Goal: Task Accomplishment & Management: Use online tool/utility

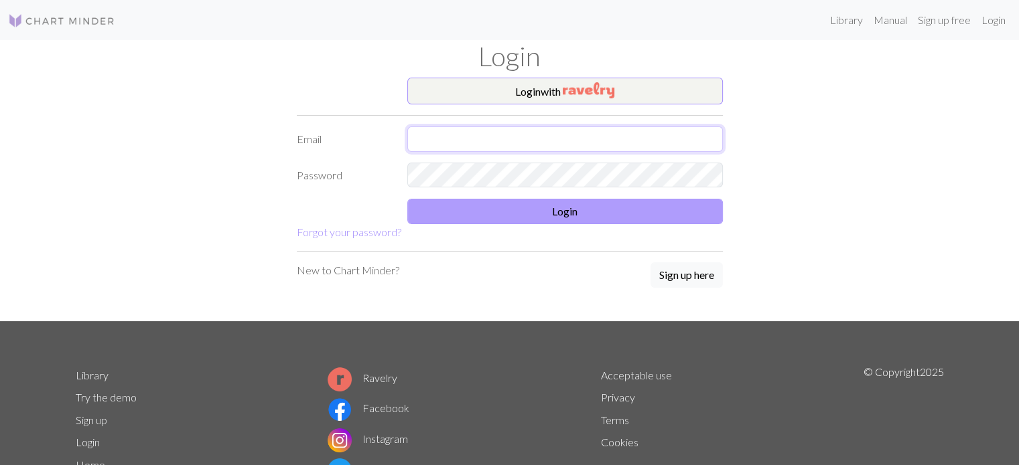
type input "[EMAIL_ADDRESS][DOMAIN_NAME]"
click at [465, 207] on button "Login" at bounding box center [564, 211] width 315 height 25
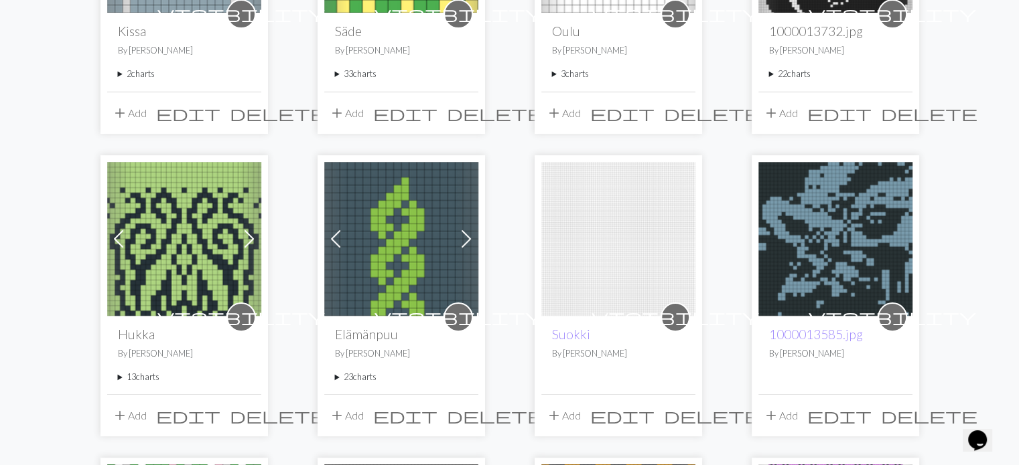
scroll to position [335, 0]
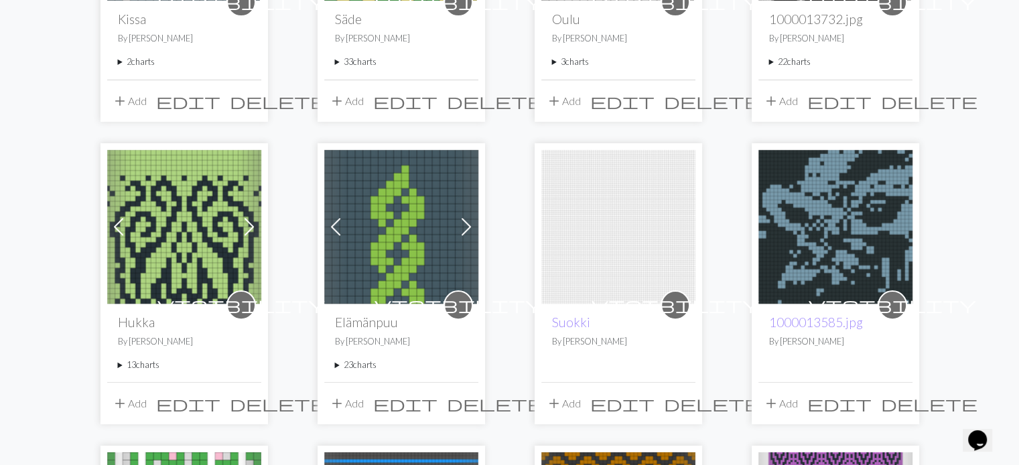
click at [335, 364] on summary "23 charts" at bounding box center [401, 365] width 133 height 13
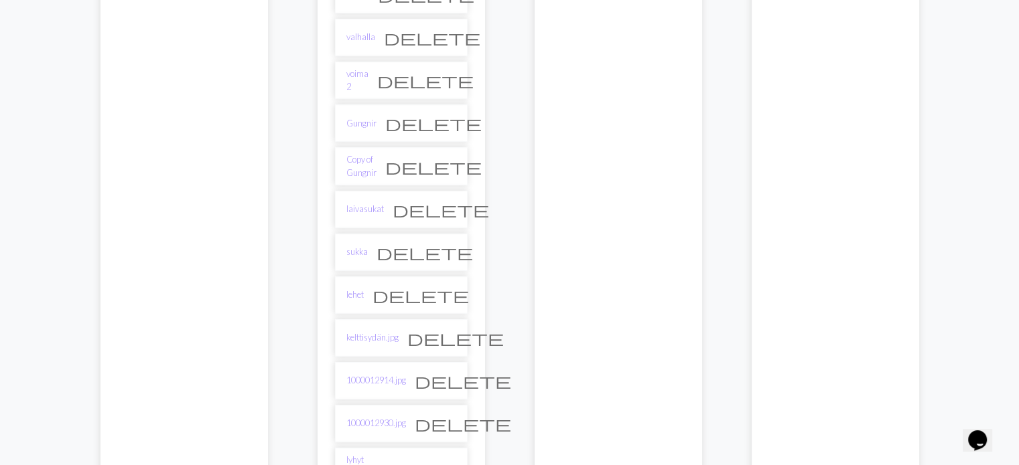
scroll to position [804, 0]
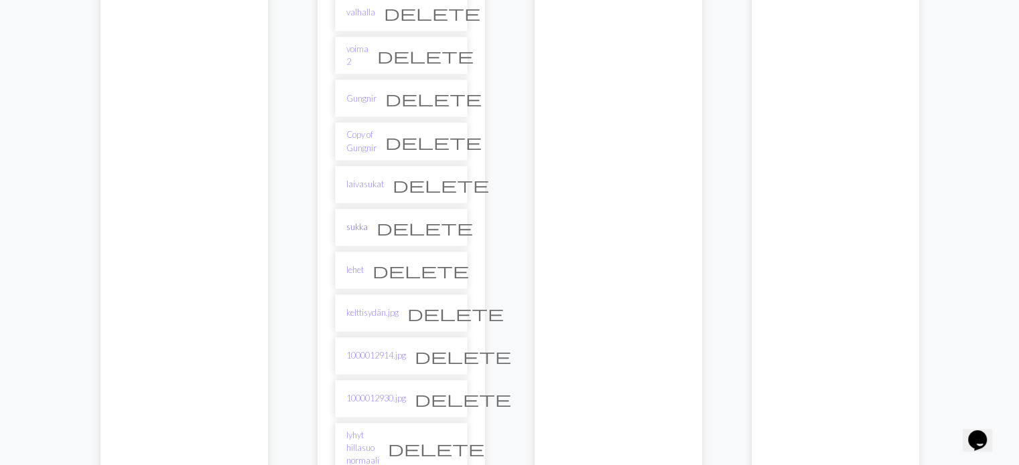
click at [362, 222] on link "sukka" at bounding box center [356, 227] width 21 height 13
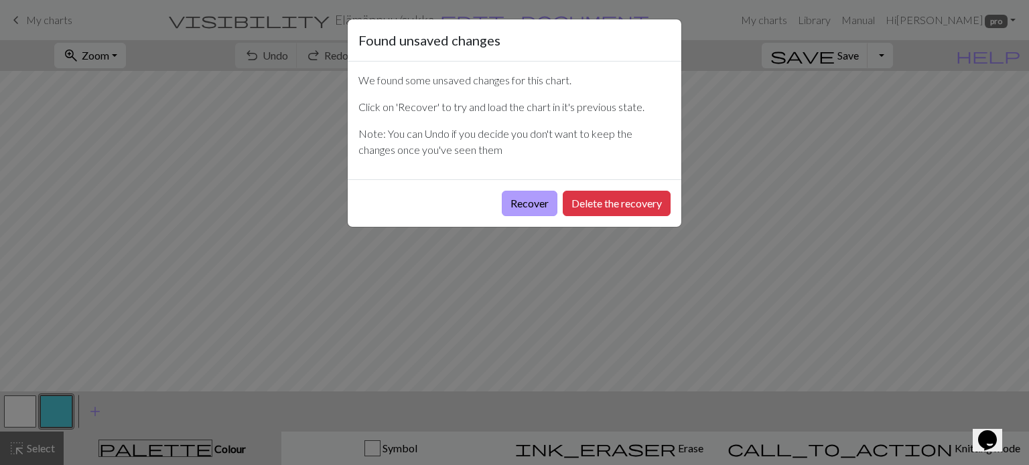
click at [520, 204] on button "Recover" at bounding box center [530, 203] width 56 height 25
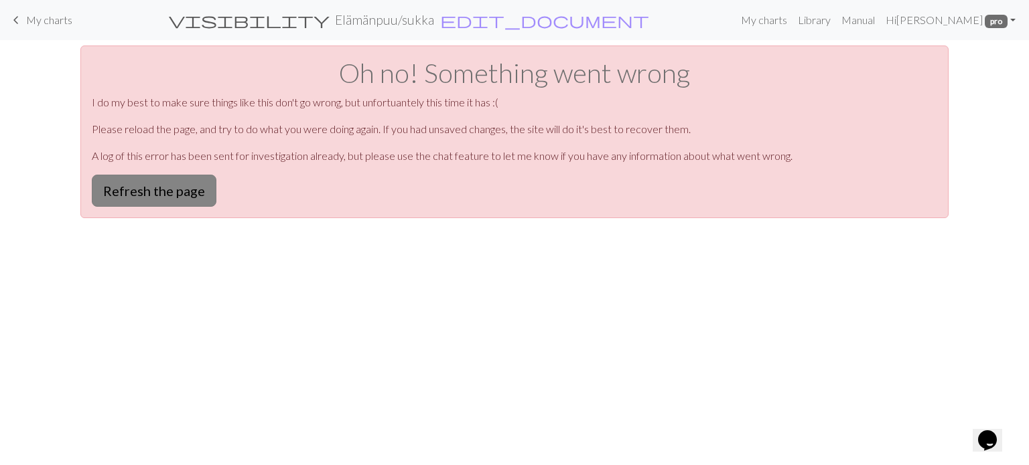
click at [167, 195] on button "Refresh the page" at bounding box center [154, 191] width 125 height 32
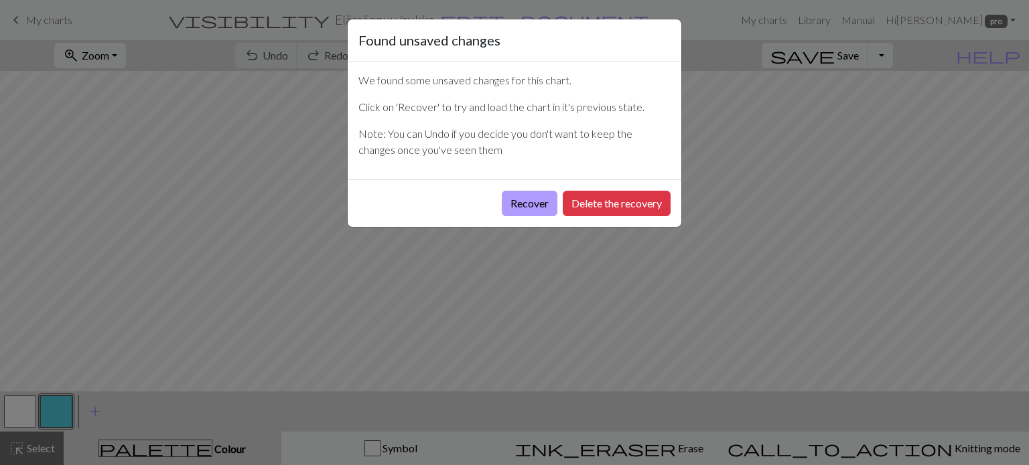
click at [516, 198] on button "Recover" at bounding box center [530, 203] width 56 height 25
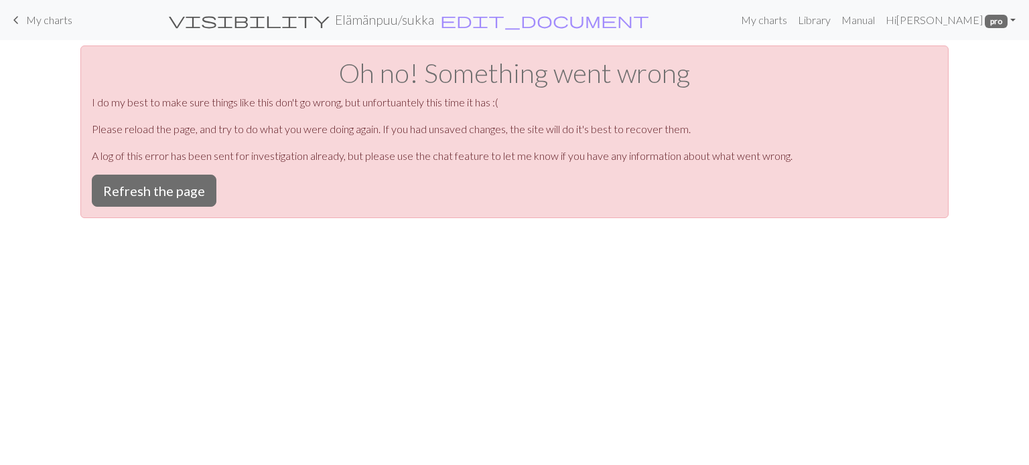
click at [46, 21] on span "My charts" at bounding box center [49, 19] width 46 height 13
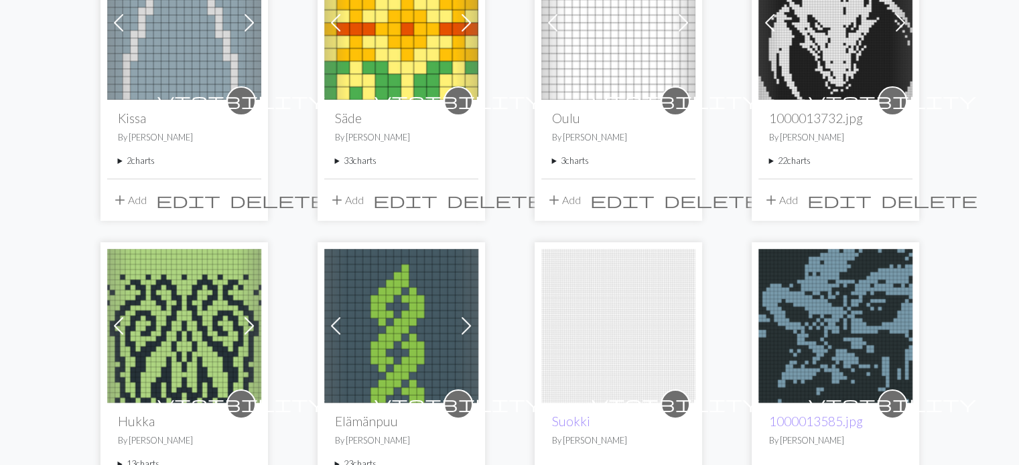
scroll to position [268, 0]
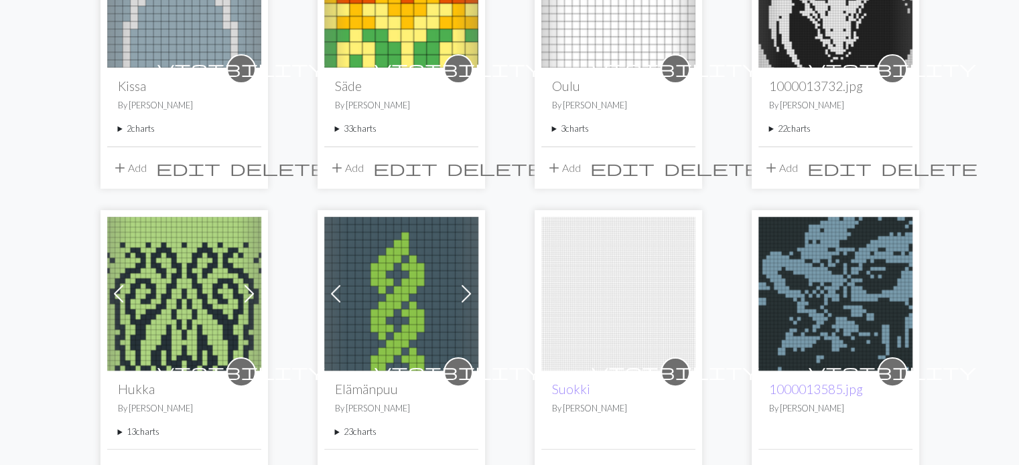
click at [336, 431] on summary "23 charts" at bounding box center [401, 432] width 133 height 13
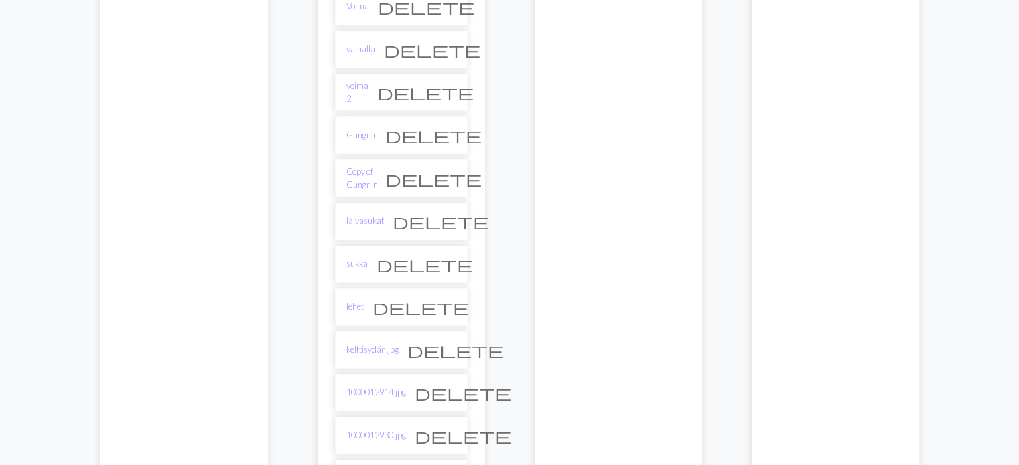
scroll to position [871, 0]
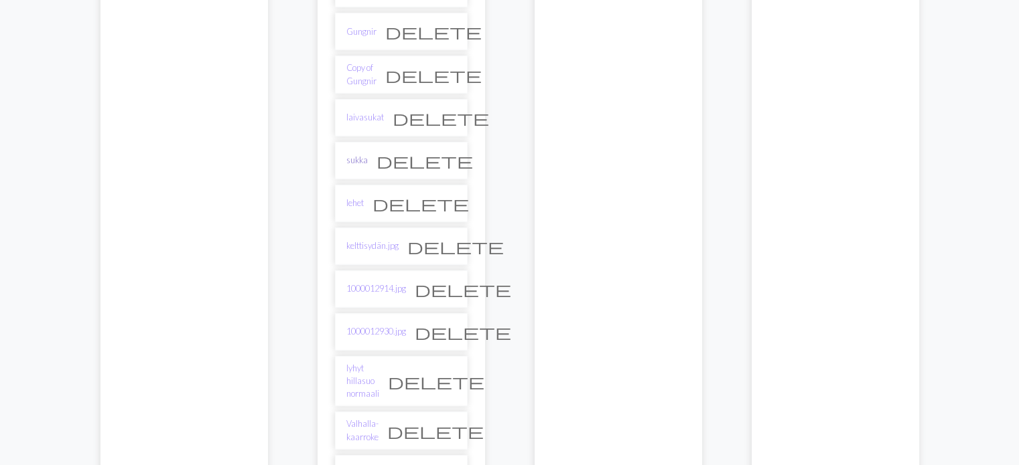
click at [362, 154] on link "sukka" at bounding box center [356, 160] width 21 height 13
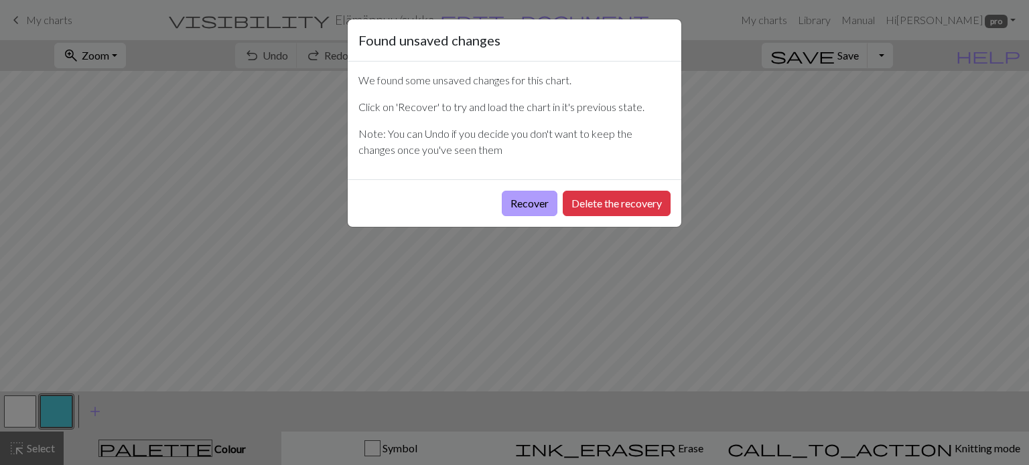
click at [527, 200] on button "Recover" at bounding box center [530, 203] width 56 height 25
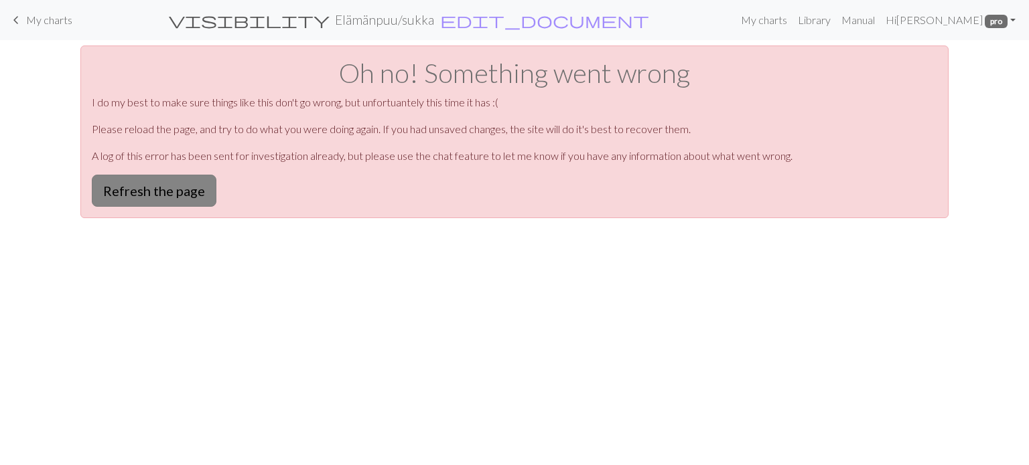
click at [160, 195] on button "Refresh the page" at bounding box center [154, 191] width 125 height 32
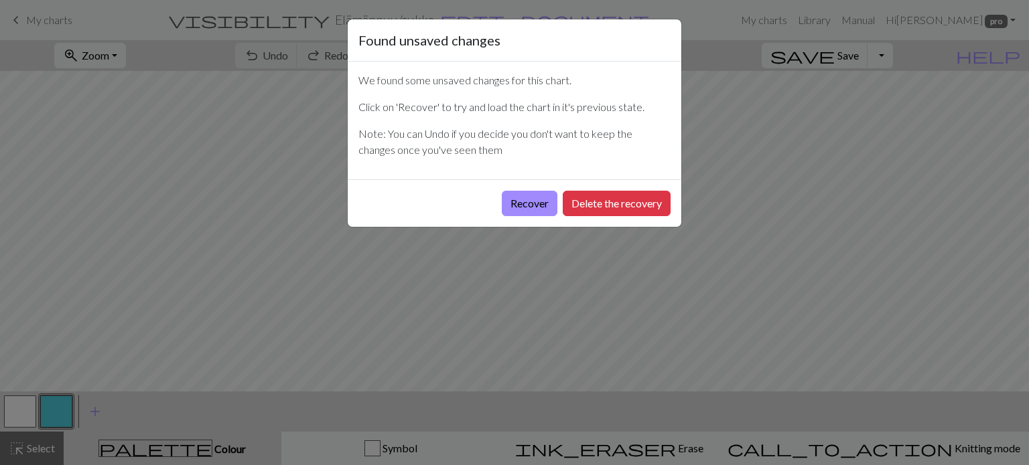
click at [59, 22] on div "Found unsaved changes We found some unsaved changes for this chart. Click on 'R…" at bounding box center [514, 232] width 1029 height 465
click at [520, 193] on button "Recover" at bounding box center [530, 203] width 56 height 25
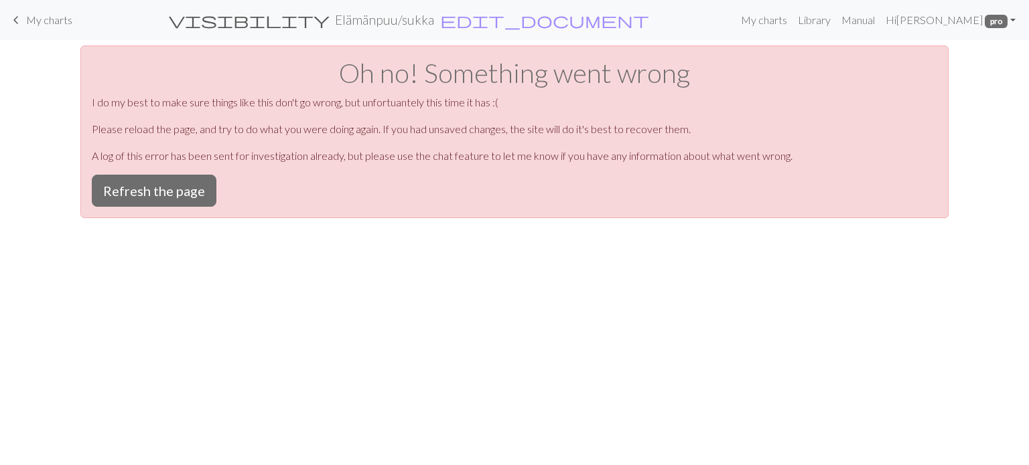
click at [68, 25] on span "My charts" at bounding box center [49, 19] width 46 height 13
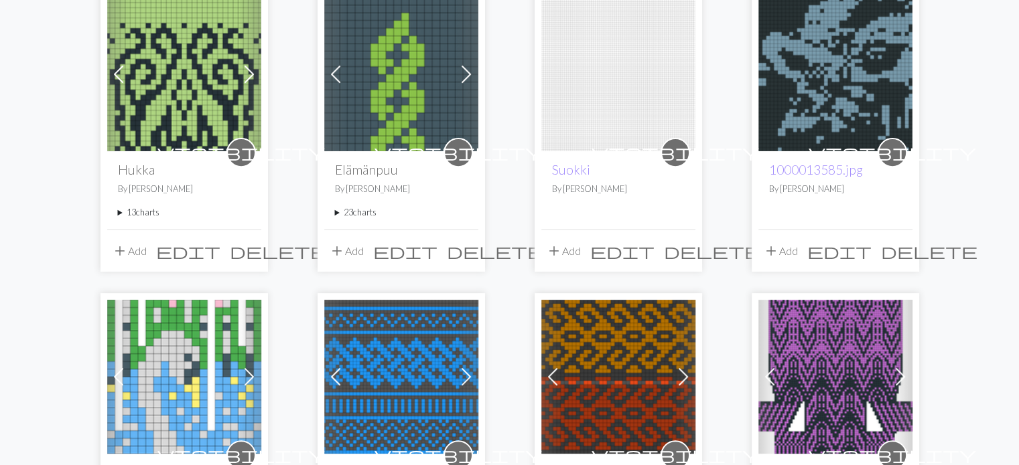
scroll to position [536, 0]
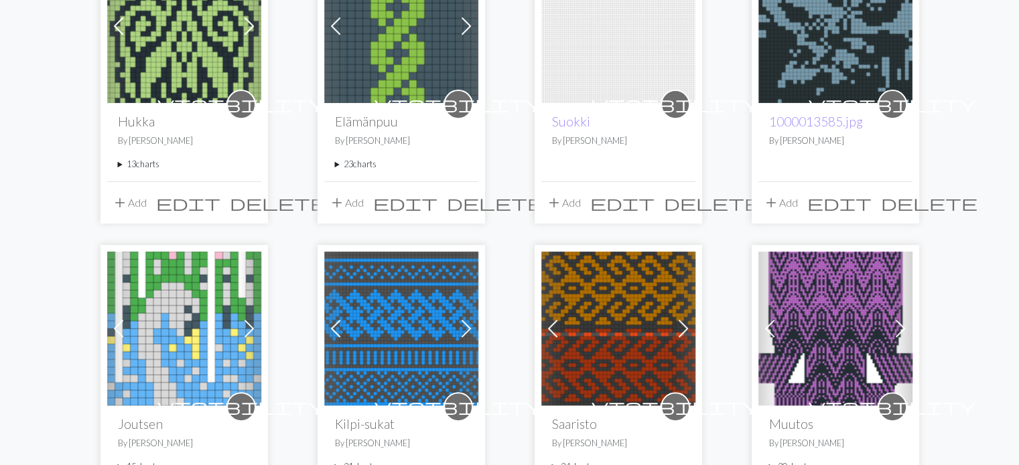
click at [337, 164] on summary "23 charts" at bounding box center [401, 164] width 133 height 13
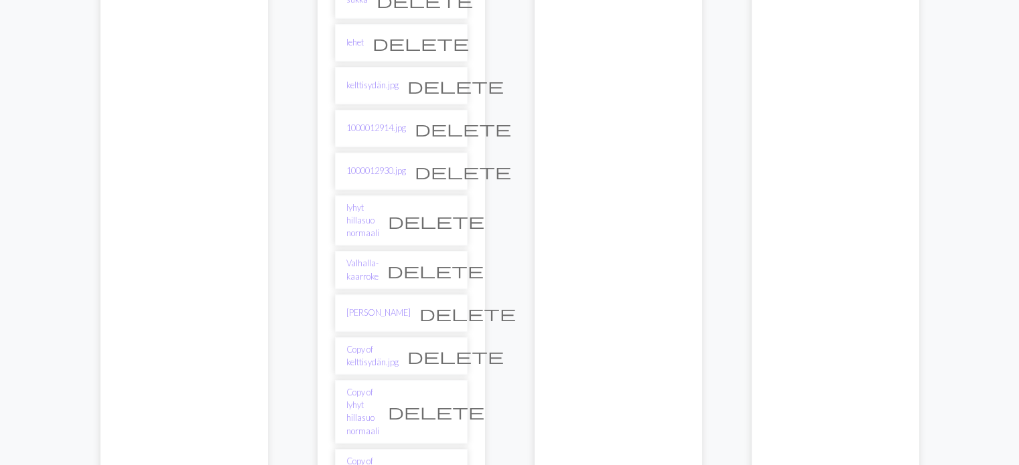
scroll to position [1138, 0]
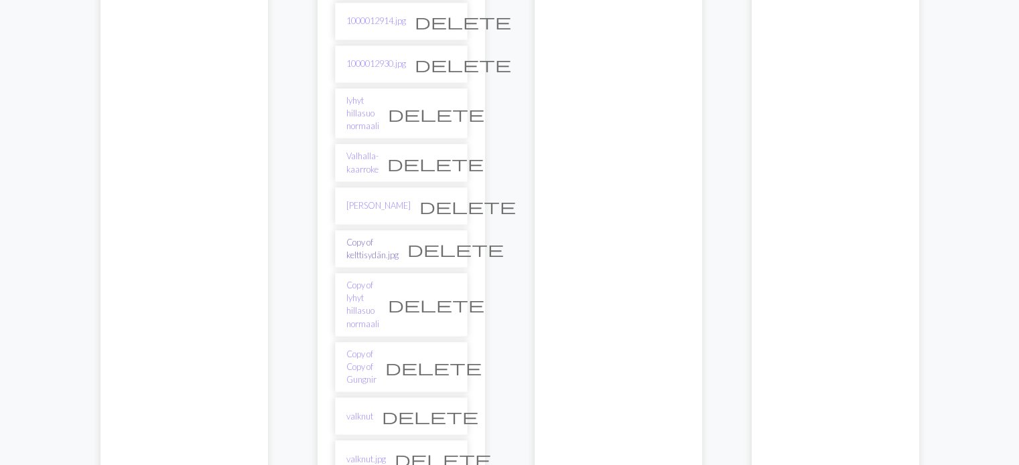
click at [357, 236] on link "Copy of kelttisydän.jpg" at bounding box center [372, 248] width 52 height 25
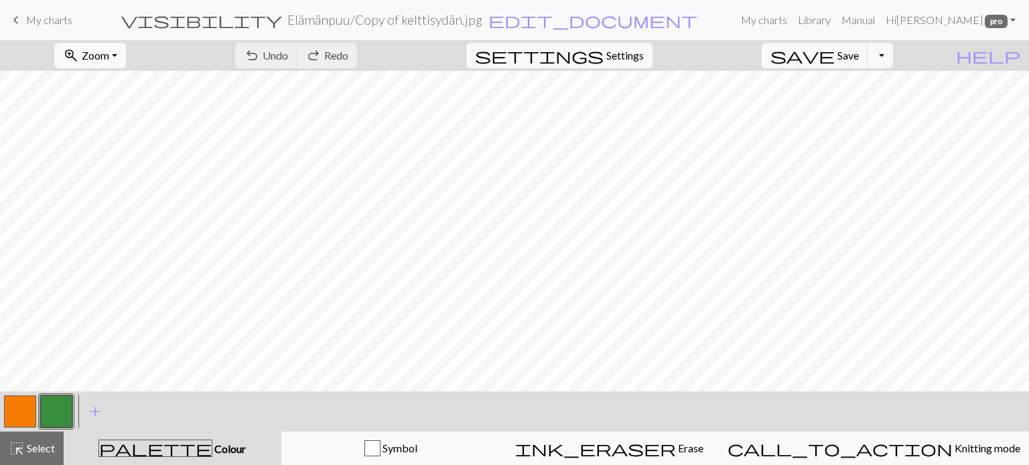
click at [109, 52] on span "Zoom" at bounding box center [95, 55] width 27 height 13
click at [116, 83] on button "Fit all" at bounding box center [109, 84] width 106 height 21
click at [105, 52] on button "zoom_in Zoom Zoom" at bounding box center [90, 55] width 72 height 25
click at [121, 86] on button "Fit all" at bounding box center [109, 84] width 106 height 21
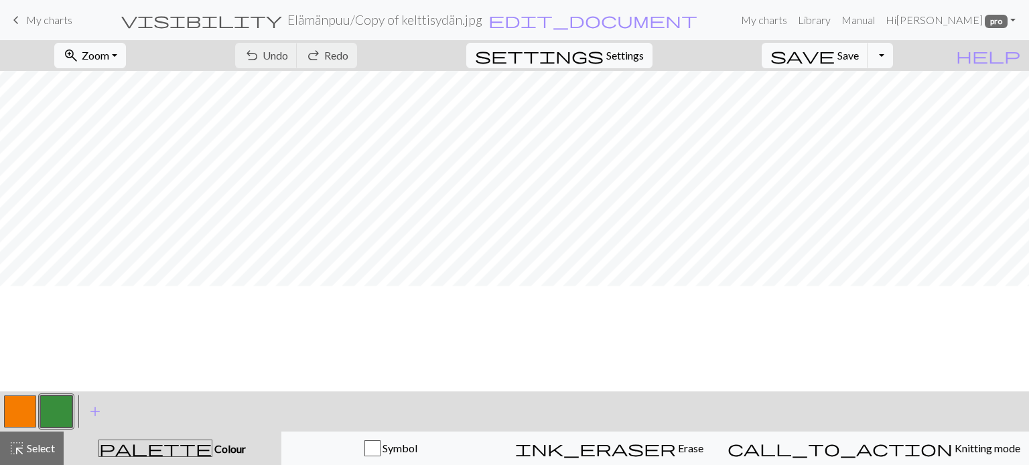
scroll to position [0, 0]
click at [288, 58] on span "Undo" at bounding box center [275, 55] width 25 height 13
click at [19, 412] on button "button" at bounding box center [20, 412] width 32 height 32
drag, startPoint x: 61, startPoint y: 415, endPoint x: 77, endPoint y: 401, distance: 20.9
click at [60, 413] on button "button" at bounding box center [56, 412] width 32 height 32
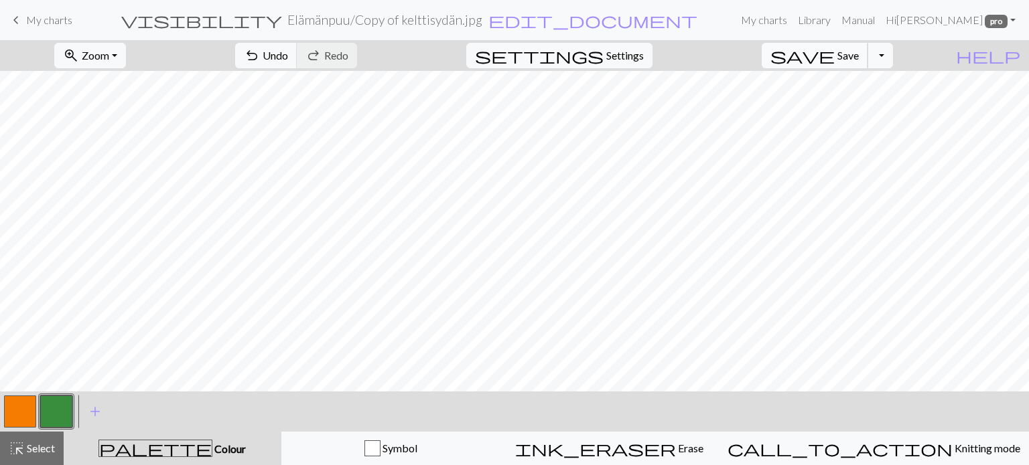
click at [859, 52] on span "Save" at bounding box center [847, 55] width 21 height 13
drag, startPoint x: 11, startPoint y: 415, endPoint x: 40, endPoint y: 403, distance: 31.2
click at [18, 412] on button "button" at bounding box center [20, 412] width 32 height 32
click at [288, 51] on span "Undo" at bounding box center [275, 55] width 25 height 13
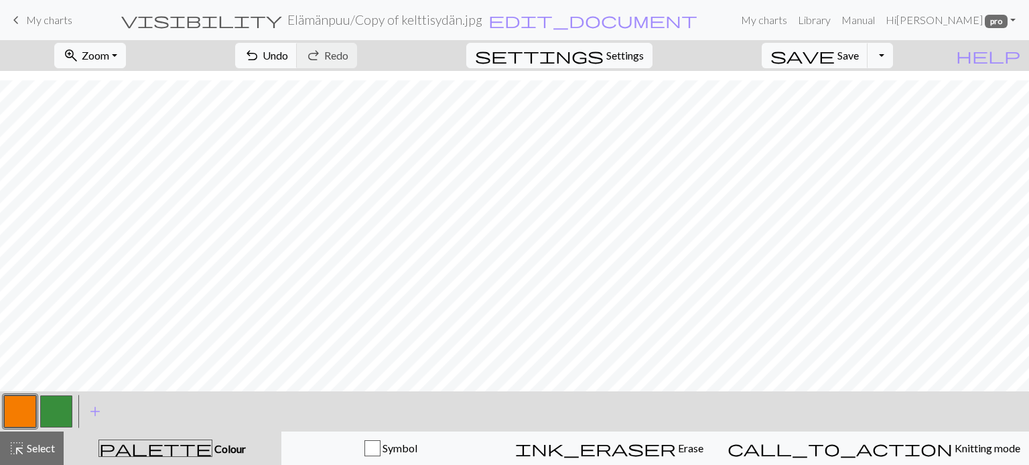
click at [60, 414] on button "button" at bounding box center [56, 412] width 32 height 32
click at [19, 412] on button "button" at bounding box center [20, 412] width 32 height 32
click at [57, 412] on button "button" at bounding box center [56, 412] width 32 height 32
drag, startPoint x: 19, startPoint y: 406, endPoint x: 73, endPoint y: 391, distance: 56.2
click at [23, 404] on button "button" at bounding box center [20, 412] width 32 height 32
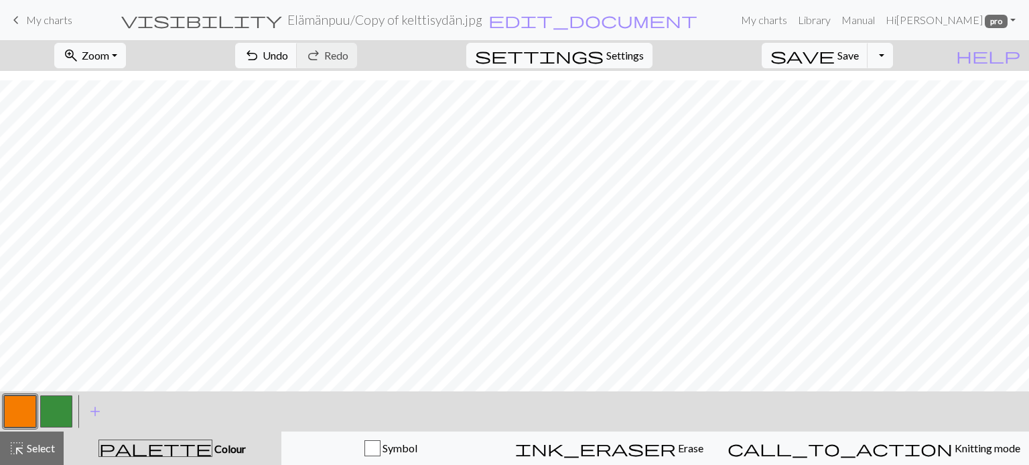
drag, startPoint x: 52, startPoint y: 414, endPoint x: 153, endPoint y: 389, distance: 103.5
click at [54, 413] on button "button" at bounding box center [56, 412] width 32 height 32
drag, startPoint x: 56, startPoint y: 399, endPoint x: 99, endPoint y: 382, distance: 46.9
click at [99, 382] on div "zoom_in Zoom Zoom Fit all Fit width Fit height 50% 100% 150% 200% undo Undo Und…" at bounding box center [514, 252] width 1029 height 425
drag, startPoint x: 16, startPoint y: 409, endPoint x: 105, endPoint y: 386, distance: 91.8
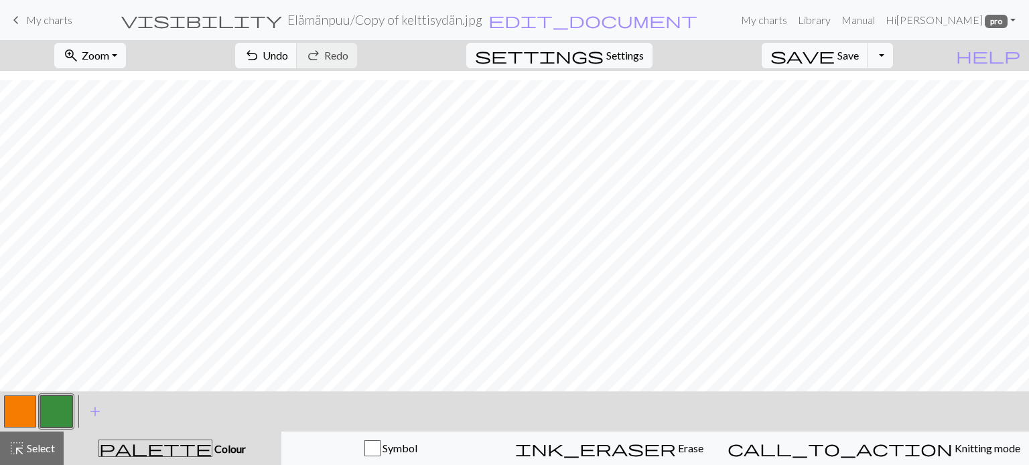
click at [17, 408] on button "button" at bounding box center [20, 412] width 32 height 32
drag, startPoint x: 48, startPoint y: 406, endPoint x: 113, endPoint y: 382, distance: 68.4
click at [54, 404] on button "button" at bounding box center [56, 412] width 32 height 32
drag, startPoint x: 17, startPoint y: 412, endPoint x: 39, endPoint y: 404, distance: 23.3
click at [25, 409] on button "button" at bounding box center [20, 412] width 32 height 32
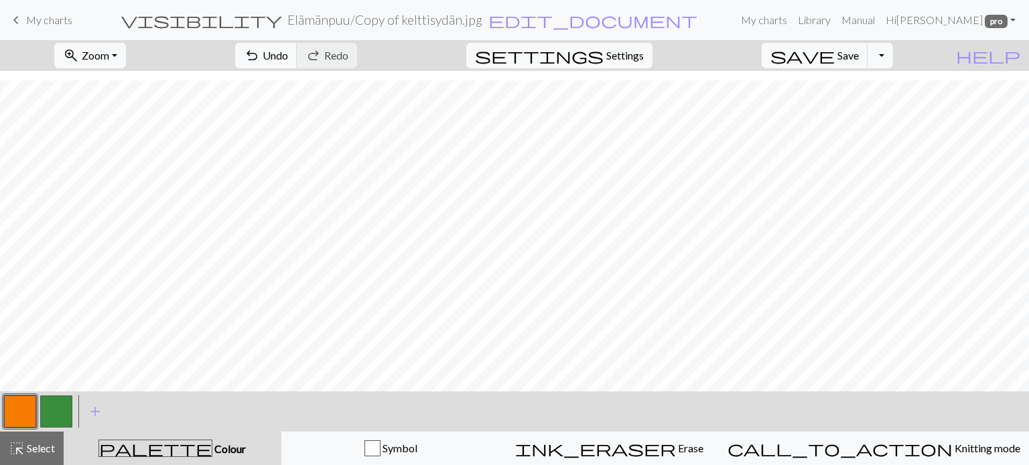
click at [71, 409] on button "button" at bounding box center [56, 412] width 32 height 32
drag, startPoint x: 18, startPoint y: 410, endPoint x: 58, endPoint y: 392, distance: 43.5
click at [32, 402] on button "button" at bounding box center [20, 412] width 32 height 32
drag, startPoint x: 54, startPoint y: 402, endPoint x: 176, endPoint y: 391, distance: 122.4
click at [58, 402] on button "button" at bounding box center [56, 412] width 32 height 32
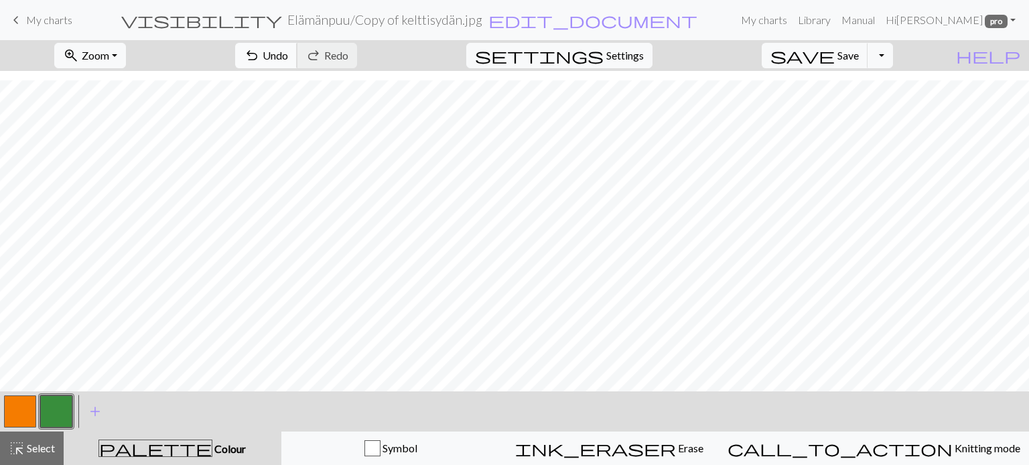
click at [288, 56] on span "Undo" at bounding box center [275, 55] width 25 height 13
click at [260, 52] on span "undo" at bounding box center [252, 55] width 16 height 19
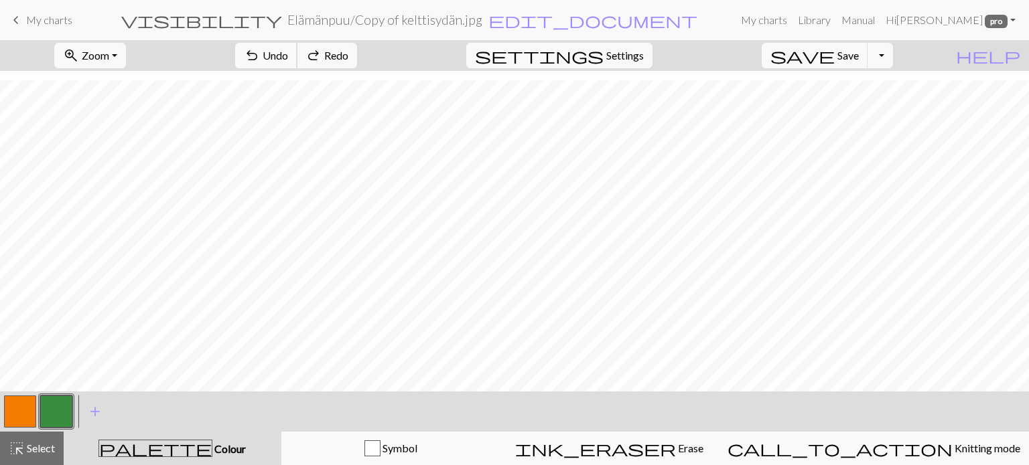
click at [260, 52] on span "undo" at bounding box center [252, 55] width 16 height 19
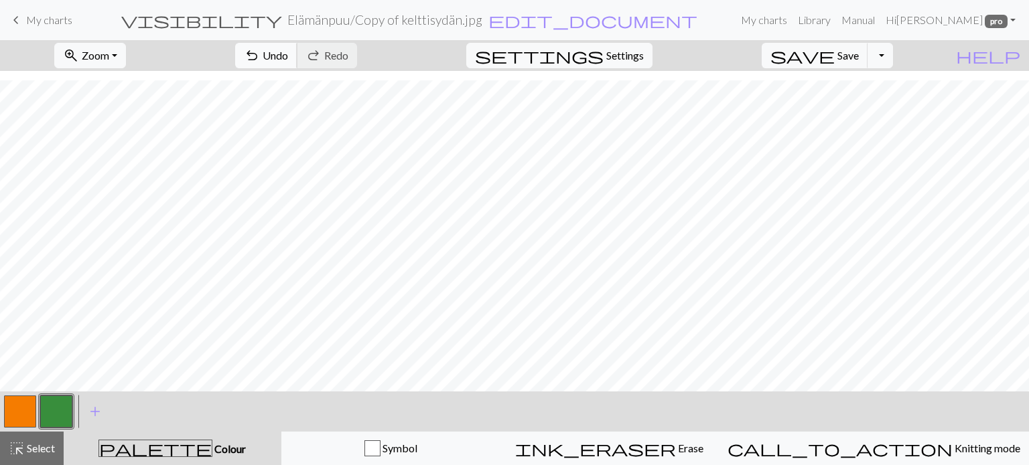
click at [288, 54] on span "Undo" at bounding box center [275, 55] width 25 height 13
click at [260, 50] on span "undo" at bounding box center [252, 55] width 16 height 19
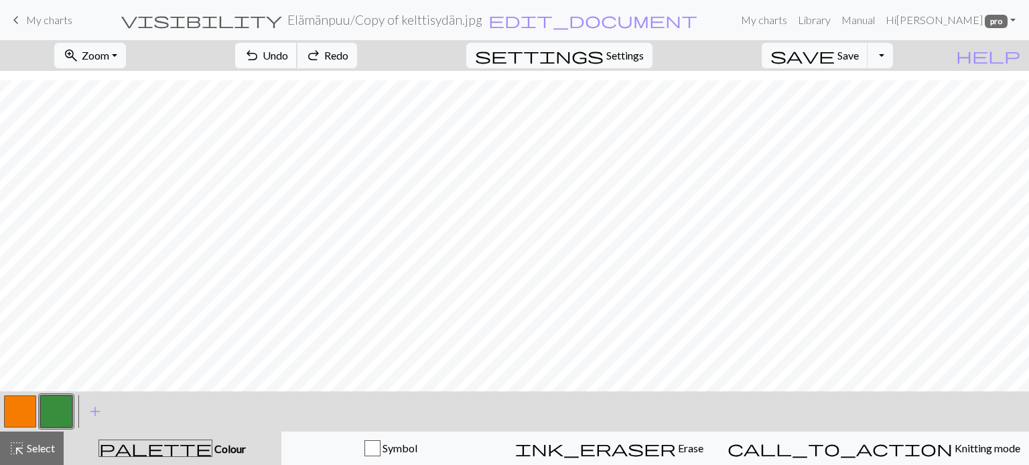
click at [260, 50] on span "undo" at bounding box center [252, 55] width 16 height 19
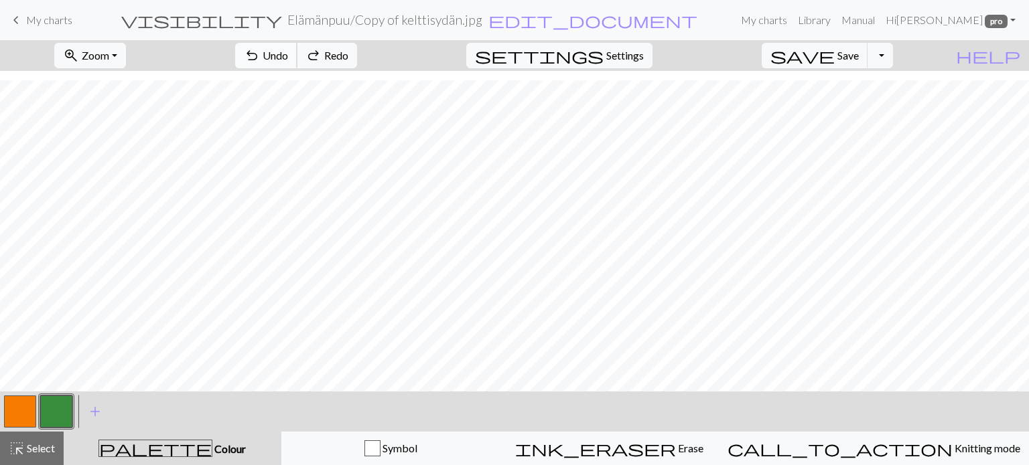
click at [260, 50] on span "undo" at bounding box center [252, 55] width 16 height 19
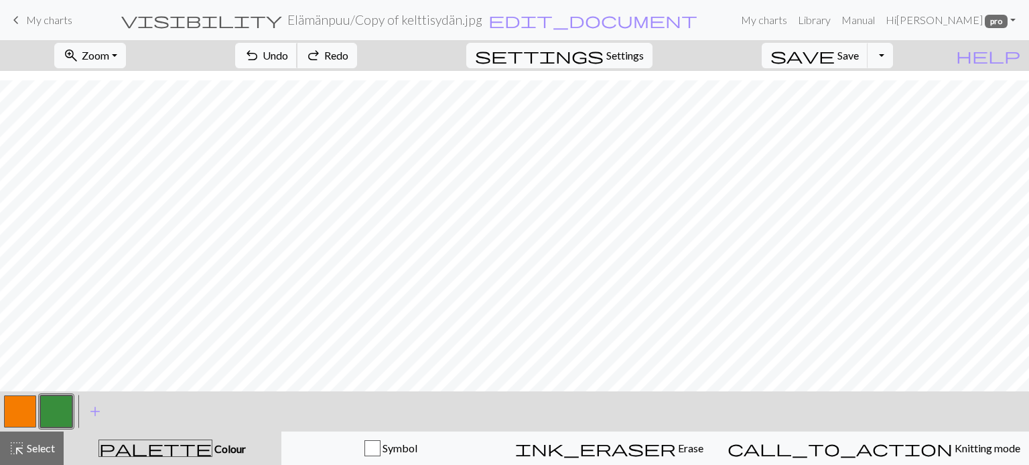
click at [260, 50] on span "undo" at bounding box center [252, 55] width 16 height 19
drag, startPoint x: 17, startPoint y: 413, endPoint x: 60, endPoint y: 398, distance: 44.7
click at [22, 411] on button "button" at bounding box center [20, 412] width 32 height 32
drag, startPoint x: 54, startPoint y: 418, endPoint x: 110, endPoint y: 417, distance: 56.3
click at [54, 417] on button "button" at bounding box center [56, 412] width 32 height 32
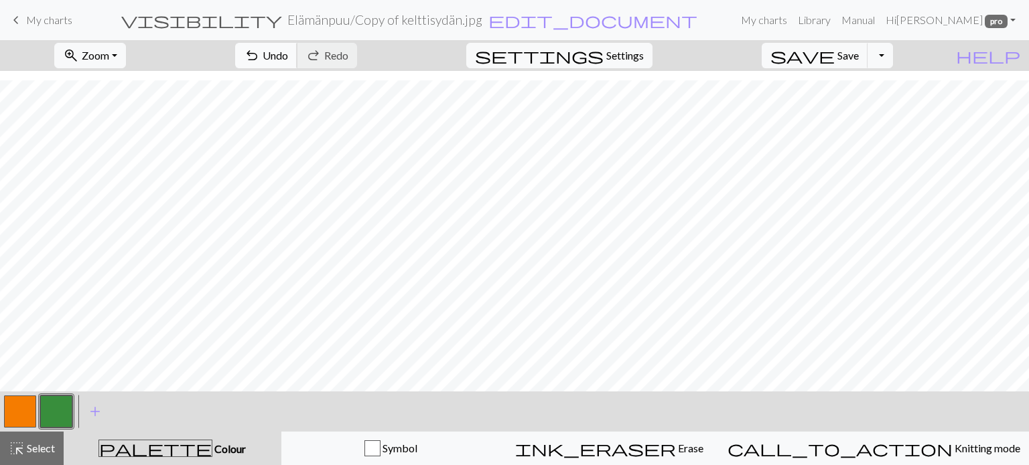
click at [260, 60] on span "undo" at bounding box center [252, 55] width 16 height 19
drag, startPoint x: 27, startPoint y: 409, endPoint x: 270, endPoint y: 384, distance: 244.3
click at [40, 404] on div at bounding box center [38, 412] width 72 height 36
drag, startPoint x: 25, startPoint y: 404, endPoint x: 124, endPoint y: 390, distance: 100.2
click at [70, 397] on div at bounding box center [38, 412] width 72 height 36
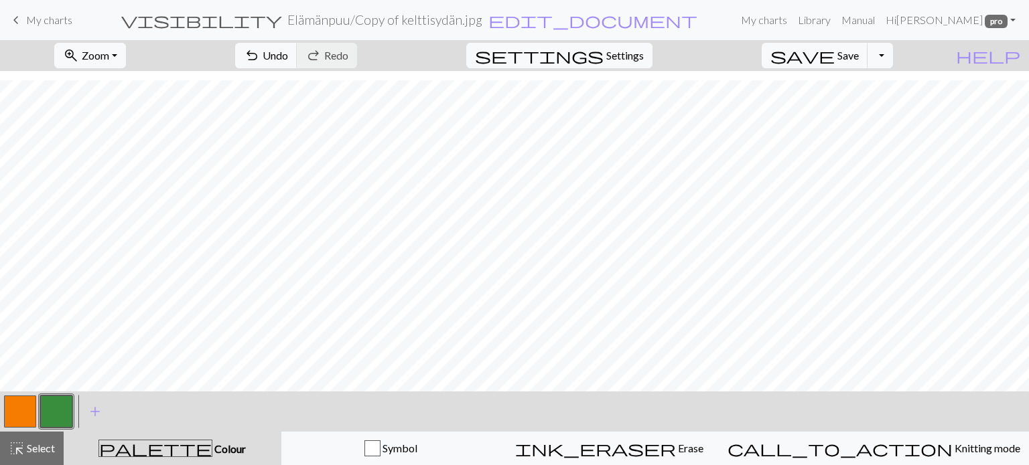
drag, startPoint x: 21, startPoint y: 410, endPoint x: 131, endPoint y: 400, distance: 110.9
click at [21, 409] on button "button" at bounding box center [20, 412] width 32 height 32
drag, startPoint x: 48, startPoint y: 409, endPoint x: 137, endPoint y: 390, distance: 90.5
click at [60, 406] on button "button" at bounding box center [56, 412] width 32 height 32
drag, startPoint x: 17, startPoint y: 412, endPoint x: 98, endPoint y: 413, distance: 81.0
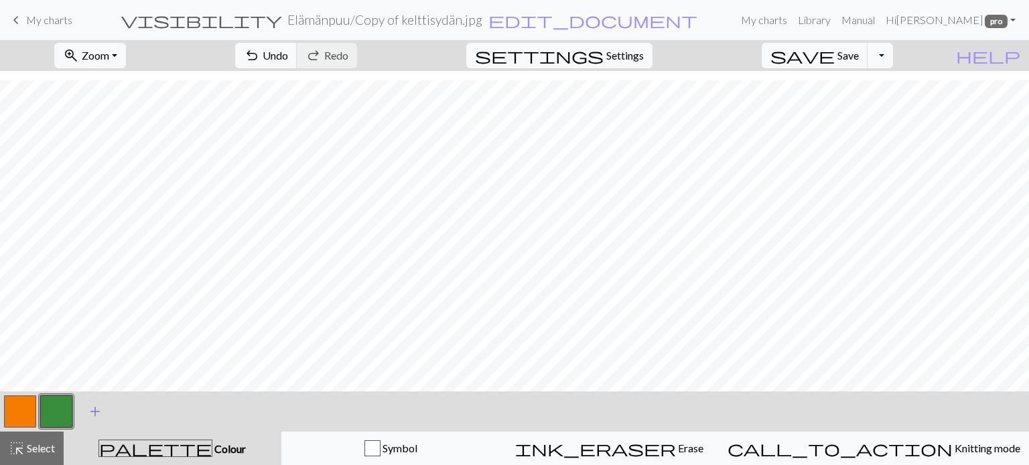
click at [19, 412] on button "button" at bounding box center [20, 412] width 32 height 32
drag, startPoint x: 54, startPoint y: 407, endPoint x: 121, endPoint y: 387, distance: 70.4
click at [63, 404] on button "button" at bounding box center [56, 412] width 32 height 32
drag, startPoint x: 26, startPoint y: 415, endPoint x: 68, endPoint y: 391, distance: 48.3
click at [27, 414] on button "button" at bounding box center [20, 412] width 32 height 32
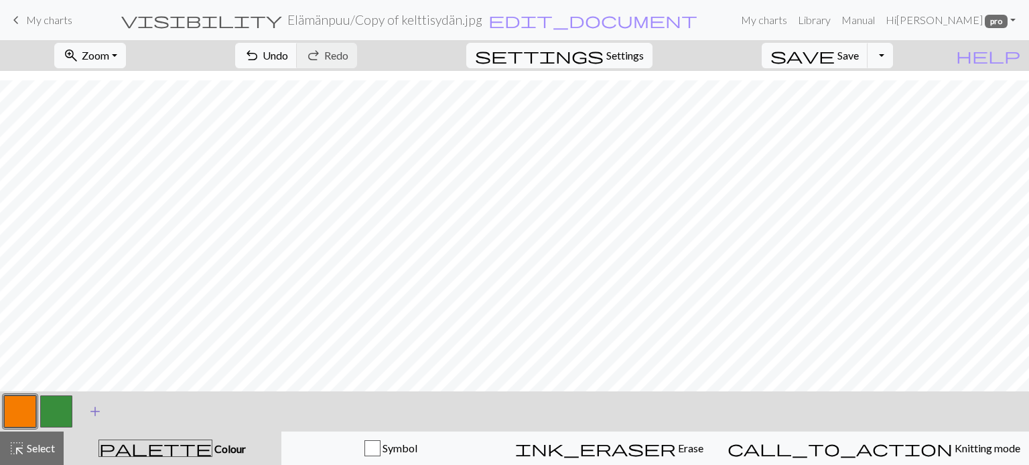
drag, startPoint x: 17, startPoint y: 446, endPoint x: 108, endPoint y: 409, distance: 98.2
click at [21, 443] on span "highlight_alt" at bounding box center [17, 448] width 16 height 19
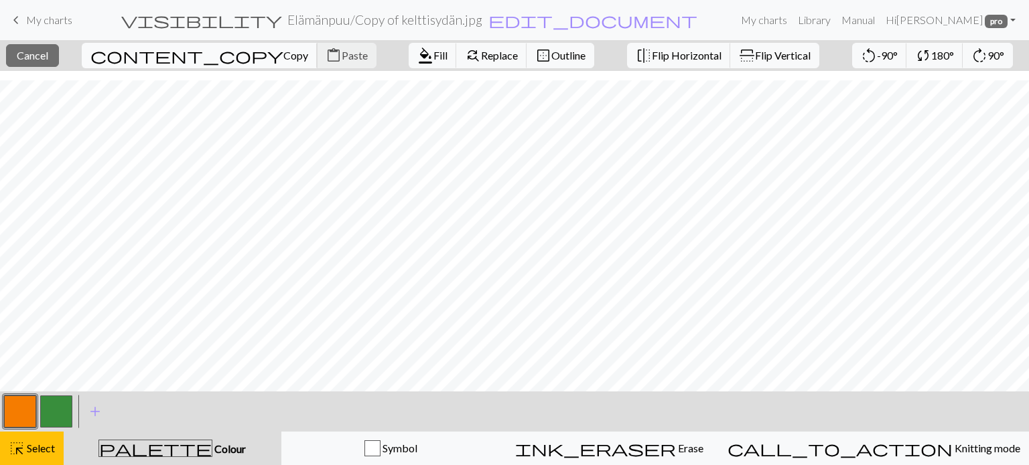
click at [283, 53] on span "Copy" at bounding box center [295, 55] width 25 height 13
click at [342, 62] on span "Paste" at bounding box center [355, 55] width 26 height 13
click at [49, 457] on button "highlight_alt Select Select" at bounding box center [32, 448] width 64 height 33
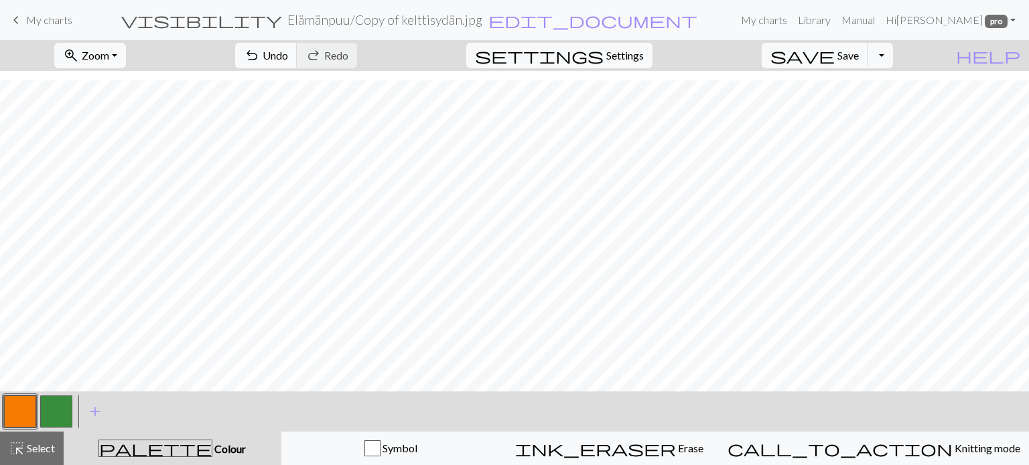
click at [20, 416] on button "button" at bounding box center [20, 412] width 32 height 32
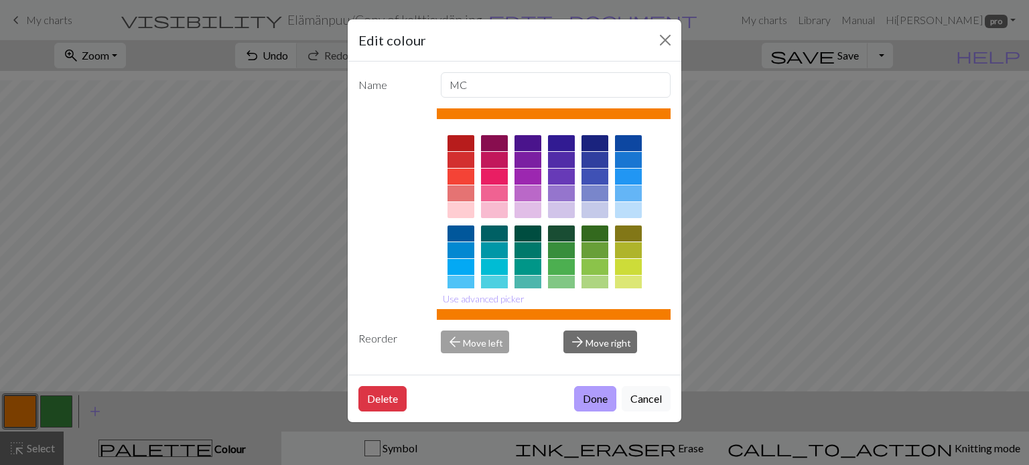
click at [603, 400] on button "Done" at bounding box center [595, 398] width 42 height 25
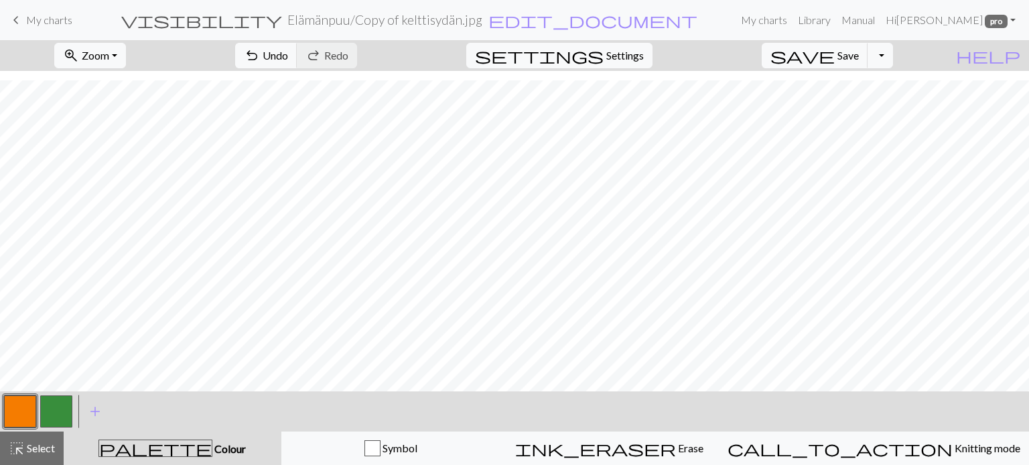
click at [50, 411] on button "button" at bounding box center [56, 412] width 32 height 32
click at [16, 402] on button "button" at bounding box center [20, 412] width 32 height 32
drag, startPoint x: 55, startPoint y: 413, endPoint x: 75, endPoint y: 408, distance: 20.8
click at [56, 413] on button "button" at bounding box center [56, 412] width 32 height 32
drag, startPoint x: 13, startPoint y: 413, endPoint x: 75, endPoint y: 382, distance: 68.6
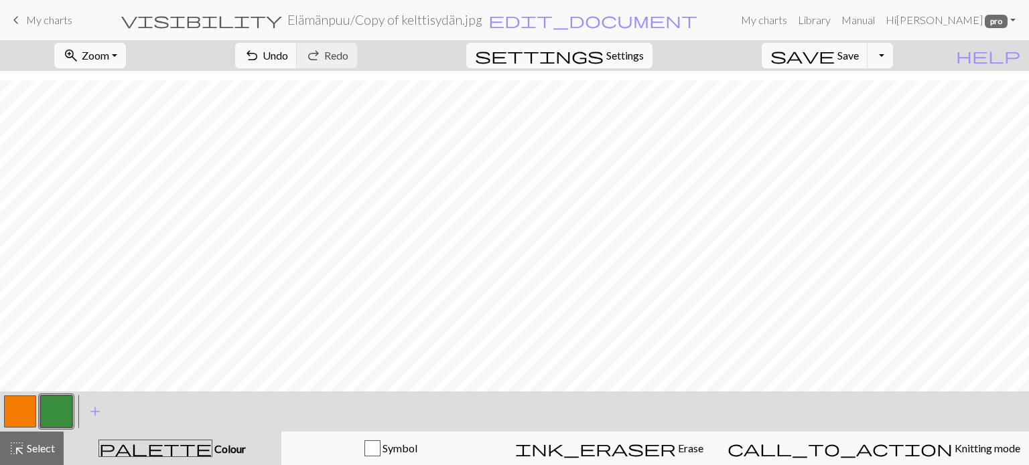
click at [42, 398] on div at bounding box center [38, 412] width 72 height 36
drag, startPoint x: 27, startPoint y: 405, endPoint x: 38, endPoint y: 400, distance: 11.4
click at [30, 404] on button "button" at bounding box center [20, 412] width 32 height 32
click at [57, 410] on button "button" at bounding box center [56, 412] width 32 height 32
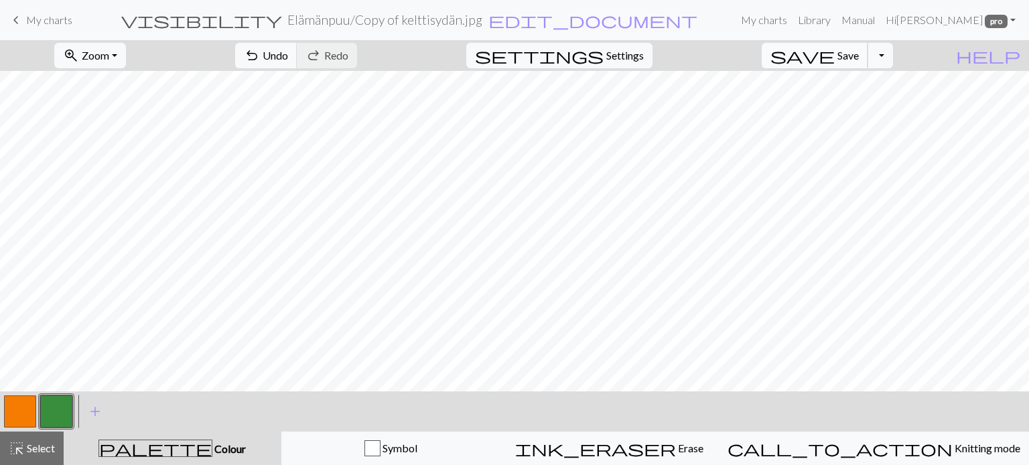
click at [859, 58] on span "Save" at bounding box center [847, 55] width 21 height 13
click at [21, 444] on span "highlight_alt" at bounding box center [17, 448] width 16 height 19
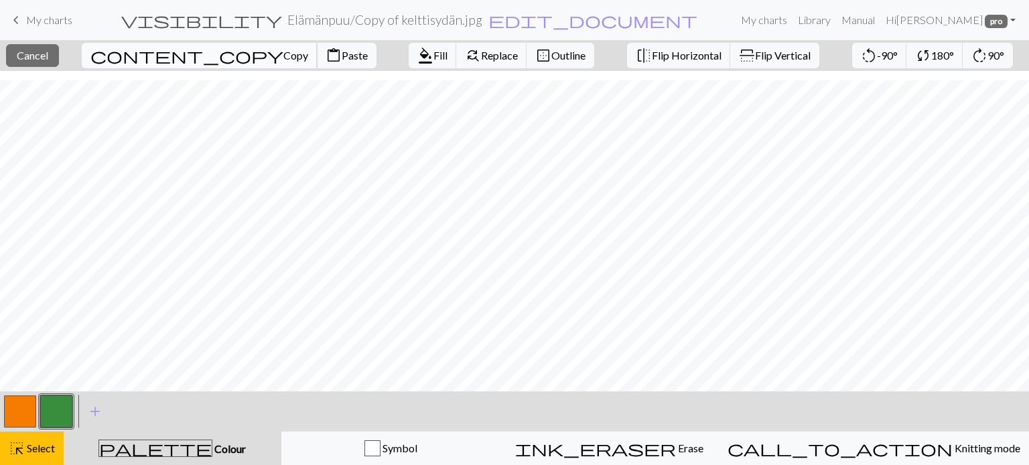
click at [283, 60] on span "Copy" at bounding box center [295, 55] width 25 height 13
click at [342, 56] on span "Paste" at bounding box center [355, 55] width 26 height 13
drag, startPoint x: 29, startPoint y: 456, endPoint x: 120, endPoint y: 441, distance: 92.3
click at [29, 456] on div "highlight_alt Select Select" at bounding box center [32, 449] width 46 height 16
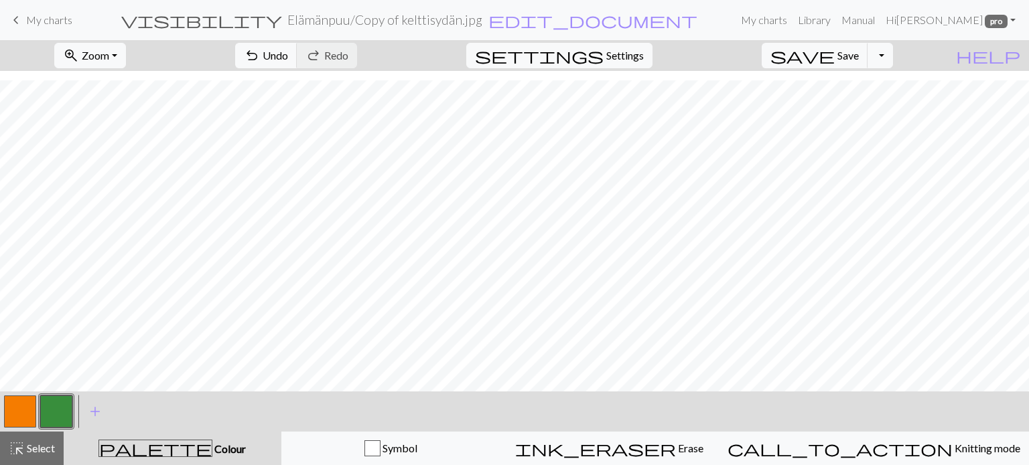
click at [19, 415] on button "button" at bounding box center [20, 412] width 32 height 32
drag, startPoint x: 54, startPoint y: 406, endPoint x: 96, endPoint y: 385, distance: 46.4
click at [66, 398] on button "button" at bounding box center [56, 412] width 32 height 32
click at [17, 407] on button "button" at bounding box center [20, 412] width 32 height 32
click at [54, 407] on button "button" at bounding box center [56, 412] width 32 height 32
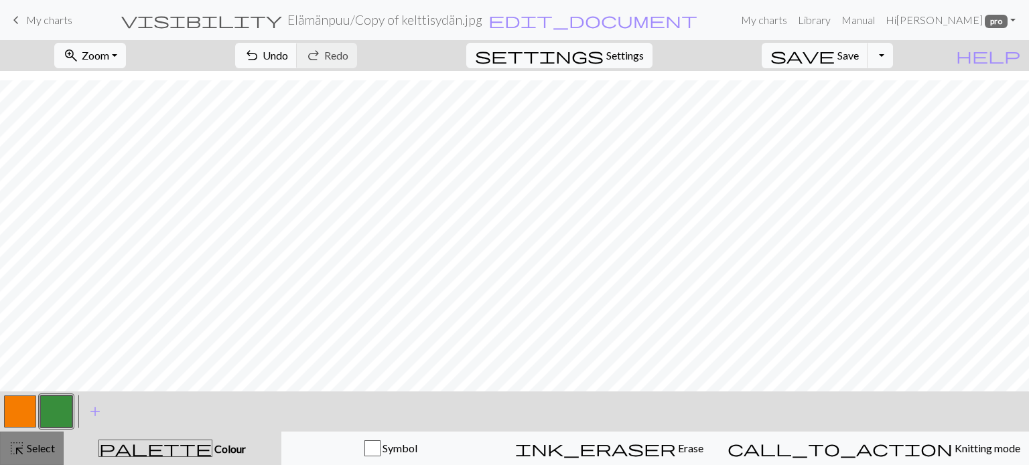
click at [29, 447] on span "Select" at bounding box center [40, 448] width 30 height 13
click at [20, 446] on span "highlight_alt" at bounding box center [17, 448] width 16 height 19
click at [27, 413] on button "button" at bounding box center [20, 412] width 32 height 32
click at [20, 407] on button "button" at bounding box center [20, 412] width 32 height 32
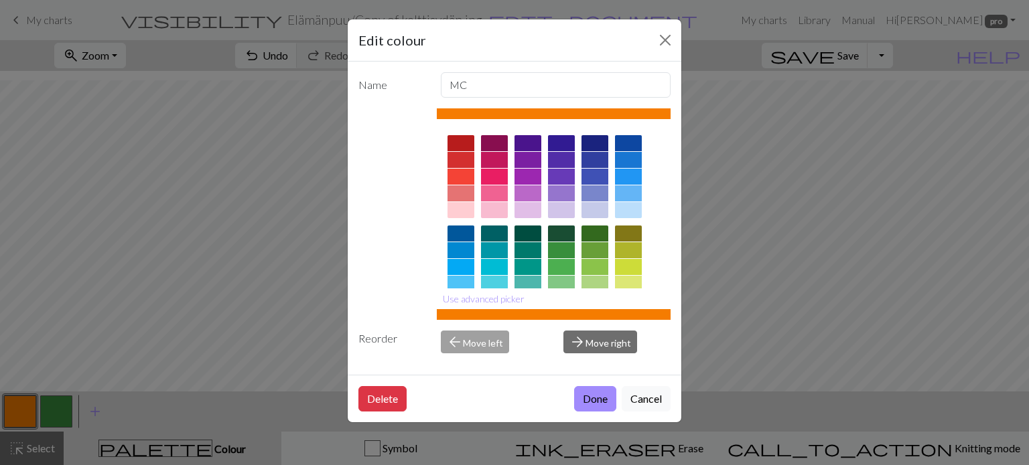
drag, startPoint x: 592, startPoint y: 394, endPoint x: 638, endPoint y: 402, distance: 46.9
click at [593, 396] on button "Done" at bounding box center [595, 398] width 42 height 25
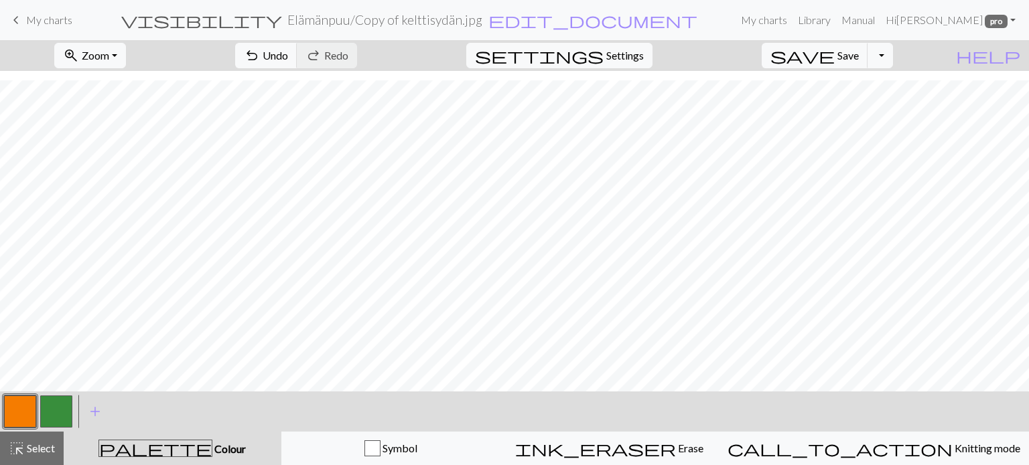
drag, startPoint x: 56, startPoint y: 416, endPoint x: 362, endPoint y: 409, distance: 306.1
click at [71, 411] on button "button" at bounding box center [56, 412] width 32 height 32
click at [859, 52] on span "Save" at bounding box center [847, 55] width 21 height 13
click at [859, 55] on span "Save" at bounding box center [847, 55] width 21 height 13
